Goal: Task Accomplishment & Management: Use online tool/utility

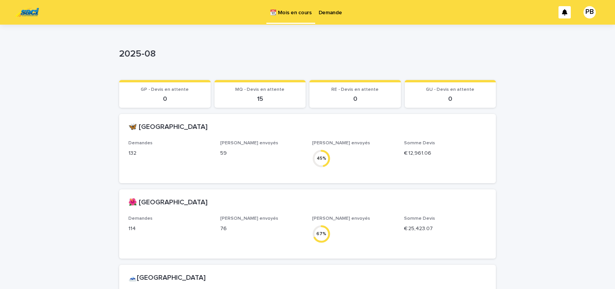
click at [329, 12] on p "Demande" at bounding box center [330, 8] width 23 height 16
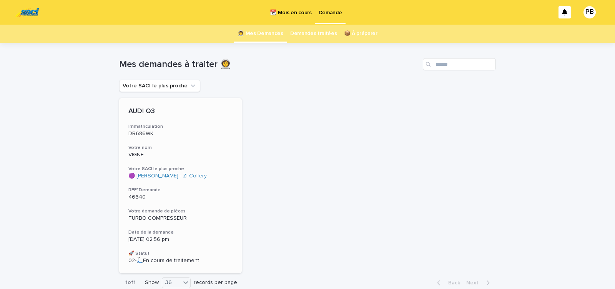
click at [195, 195] on p "46640" at bounding box center [180, 197] width 104 height 7
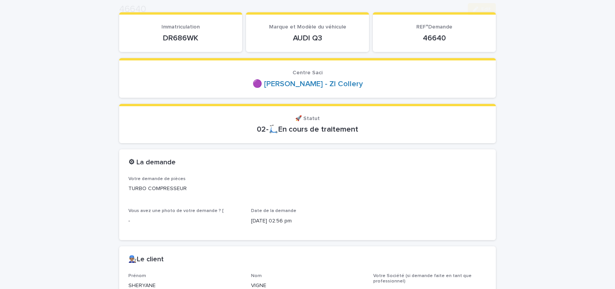
scroll to position [98, 0]
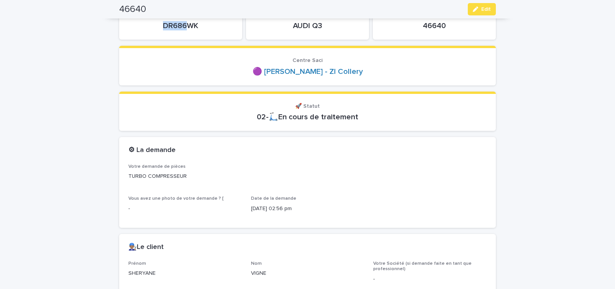
drag, startPoint x: 178, startPoint y: 28, endPoint x: 195, endPoint y: 28, distance: 17.3
click at [192, 28] on p "DR686WK" at bounding box center [180, 25] width 105 height 9
click at [206, 28] on p "DR686WK" at bounding box center [180, 25] width 105 height 9
drag, startPoint x: 160, startPoint y: 27, endPoint x: 201, endPoint y: 26, distance: 40.8
click at [199, 27] on p "DR686WK" at bounding box center [180, 25] width 105 height 9
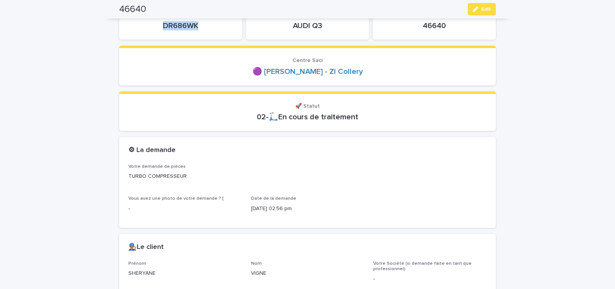
copy p "DR686WK"
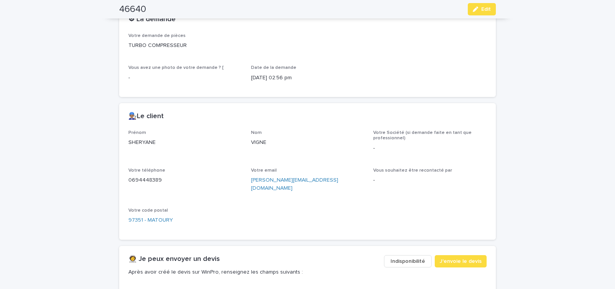
scroll to position [359, 0]
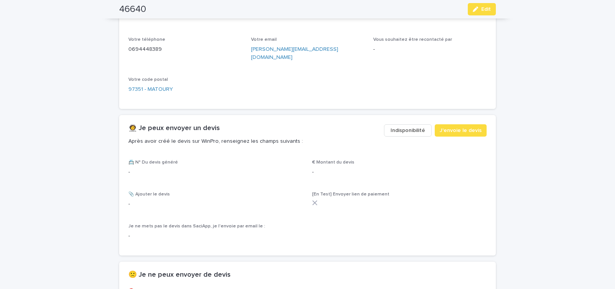
click at [405, 126] on span "Indisponibilité" at bounding box center [408, 130] width 35 height 8
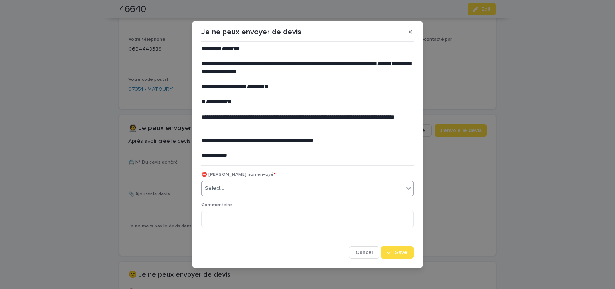
click at [254, 188] on div "Select..." at bounding box center [303, 188] width 202 height 13
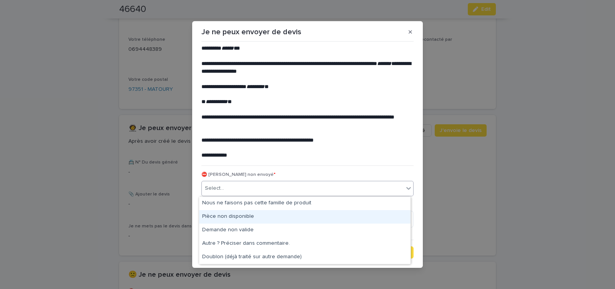
click at [243, 213] on div "Pièce non disponible" at bounding box center [304, 216] width 211 height 13
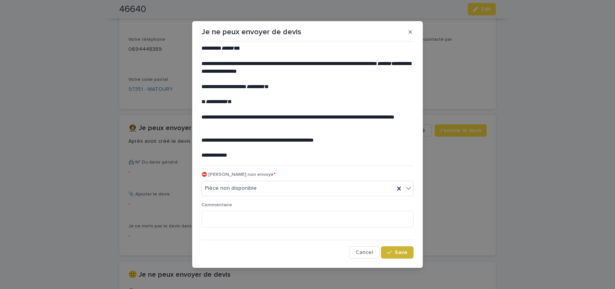
click at [395, 252] on span "Save" at bounding box center [401, 251] width 13 height 5
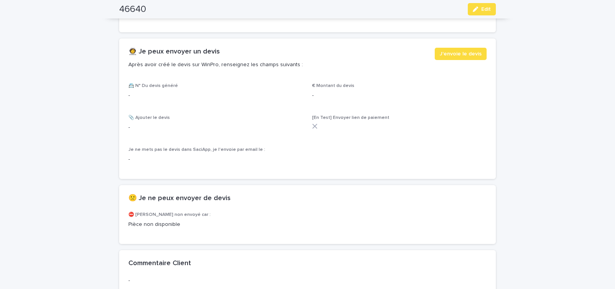
scroll to position [458, 0]
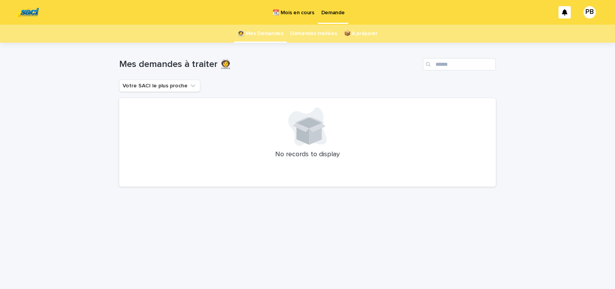
click at [296, 12] on p "📆 Mois en cours" at bounding box center [294, 8] width 42 height 16
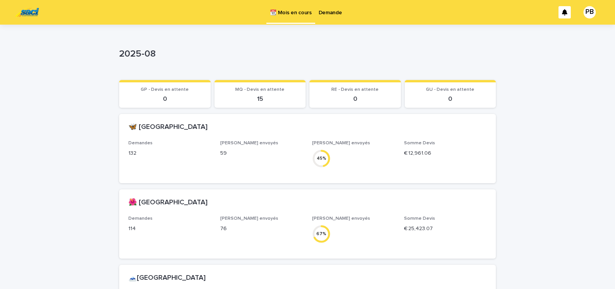
click at [329, 13] on p "Demande" at bounding box center [330, 8] width 23 height 16
click at [332, 11] on p "Demande" at bounding box center [330, 8] width 23 height 16
